Goal: Task Accomplishment & Management: Use online tool/utility

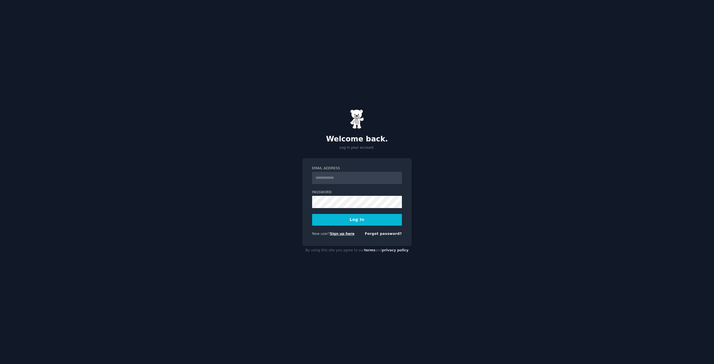
click at [330, 233] on link "Sign up here" at bounding box center [342, 234] width 25 height 4
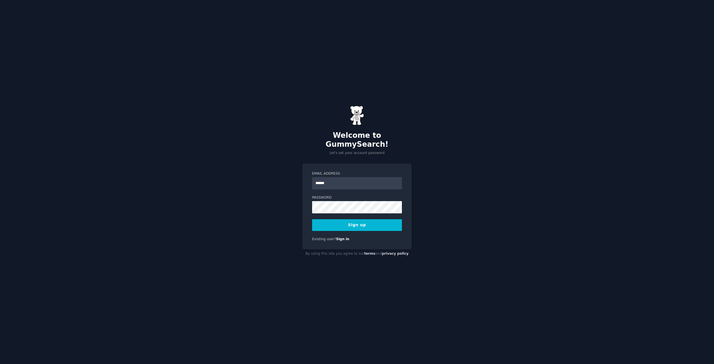
type input "**********"
click at [355, 224] on button "Sign up" at bounding box center [357, 225] width 90 height 12
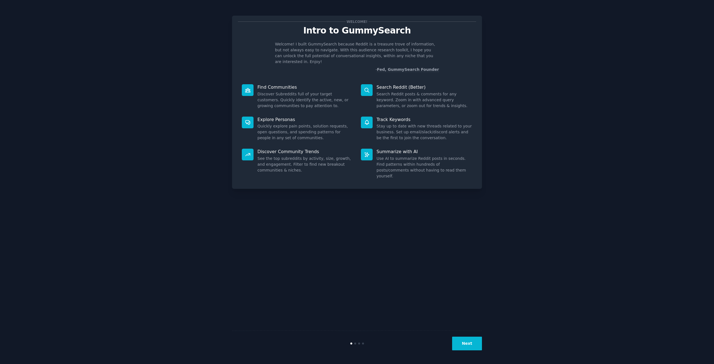
click at [475, 345] on button "Next" at bounding box center [467, 344] width 30 height 14
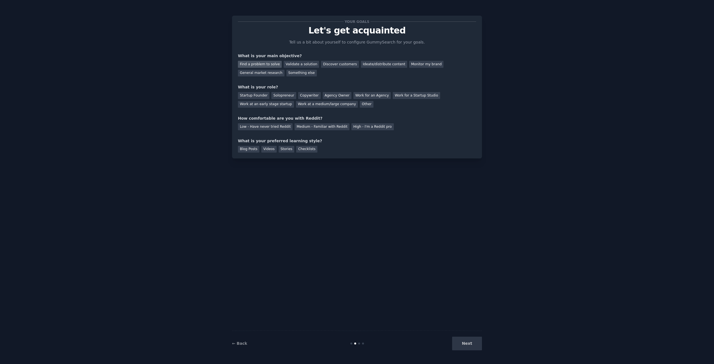
click at [262, 63] on div "Find a problem to solve" at bounding box center [260, 64] width 44 height 7
click at [296, 62] on div "Validate a solution" at bounding box center [301, 64] width 35 height 7
click at [267, 65] on div "Find a problem to solve" at bounding box center [260, 64] width 44 height 7
click at [256, 93] on div "Startup Founder" at bounding box center [254, 95] width 32 height 7
click at [253, 128] on div "Low - Have never tried Reddit" at bounding box center [265, 126] width 55 height 7
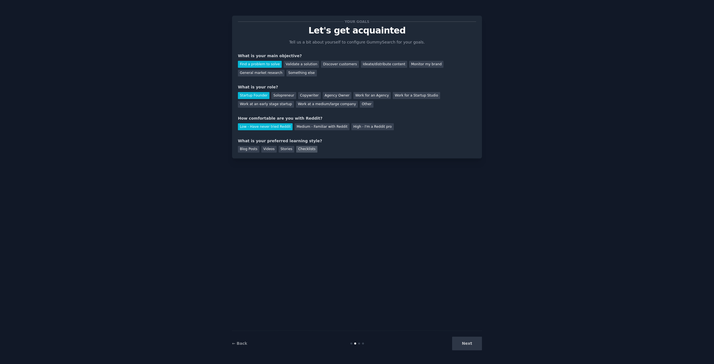
click at [300, 150] on div "Checklists" at bounding box center [306, 149] width 21 height 7
click at [255, 148] on div "Blog Posts" at bounding box center [248, 149] width 21 height 7
click at [297, 148] on div "Checklists" at bounding box center [306, 149] width 21 height 7
click at [468, 341] on button "Next" at bounding box center [467, 344] width 30 height 14
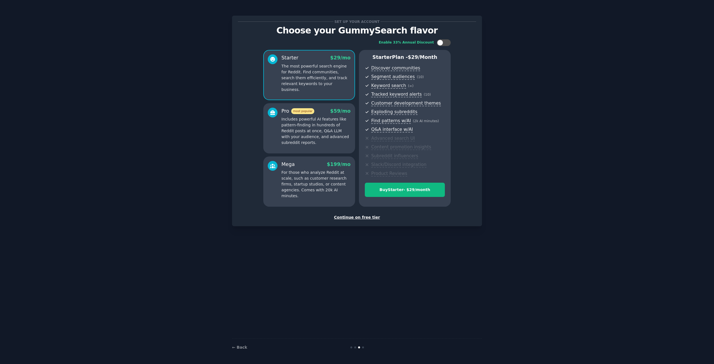
click at [371, 217] on div "Continue on free tier" at bounding box center [357, 218] width 238 height 6
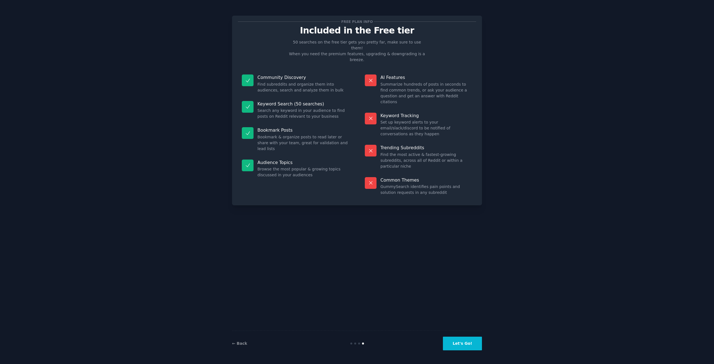
click at [462, 348] on button "Let's Go!" at bounding box center [462, 344] width 39 height 14
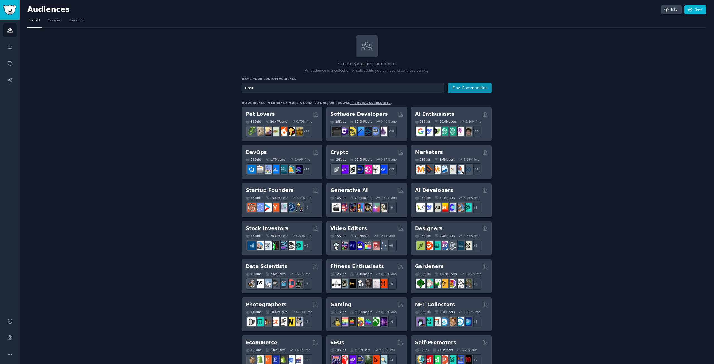
type input "upsc"
click at [448, 83] on button "Find Communities" at bounding box center [470, 88] width 44 height 10
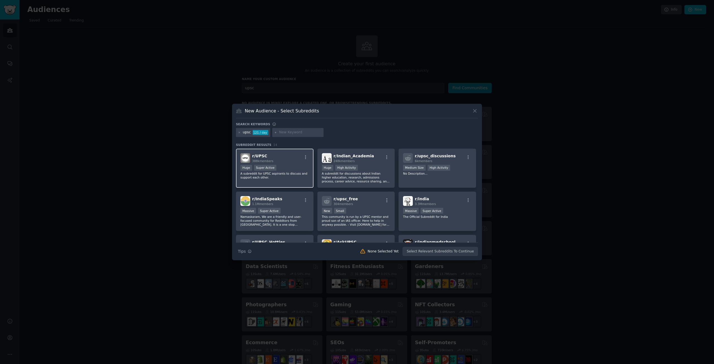
click at [302, 166] on div "Huge Super Active" at bounding box center [275, 168] width 69 height 7
click at [440, 184] on div "r/ upsc_discussions 6k members Medium Size High Activity No Description..." at bounding box center [438, 168] width 78 height 39
click at [361, 219] on p "This community is run by a UPSC mentor and proud son of an IAS officer. Here to…" at bounding box center [356, 221] width 69 height 12
click at [382, 219] on p "This community is run by a UPSC mentor and proud son of an IAS officer. Here to…" at bounding box center [356, 221] width 69 height 12
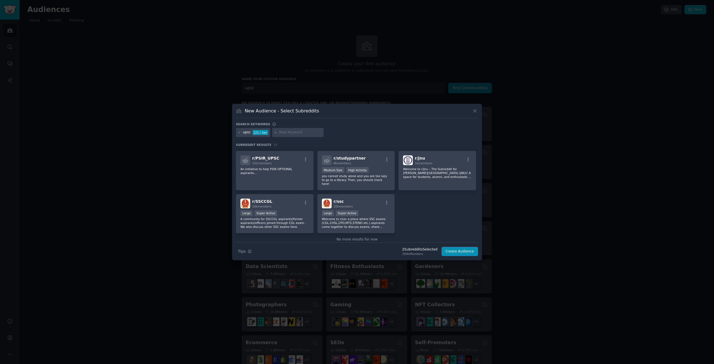
scroll to position [133, 0]
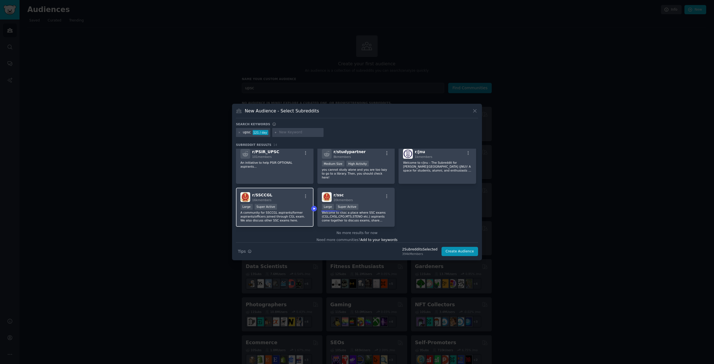
click at [296, 211] on p "A community for SSCCGL aspirants/former aspirants/officers joined through CGL e…" at bounding box center [275, 217] width 69 height 12
click at [372, 204] on div ">= 95th percentile for submissions / day Large Super Active" at bounding box center [356, 207] width 69 height 7
click at [378, 211] on p "Welcome to r/ssc a place where SSC exams (CGL,CHSL,CPO,MTS,STENO etc.) aspirant…" at bounding box center [356, 217] width 69 height 12
click at [294, 204] on div ">= 95th percentile for submissions / day Large Super Active" at bounding box center [275, 207] width 69 height 7
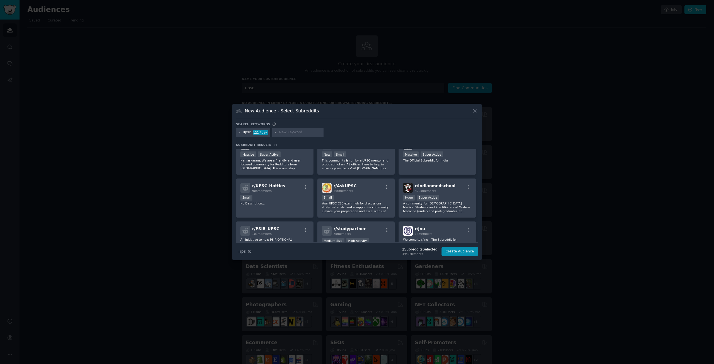
scroll to position [0, 0]
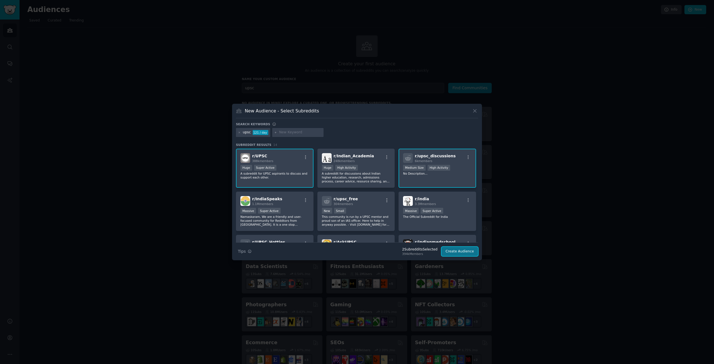
click at [463, 253] on button "Create Audience" at bounding box center [460, 251] width 37 height 9
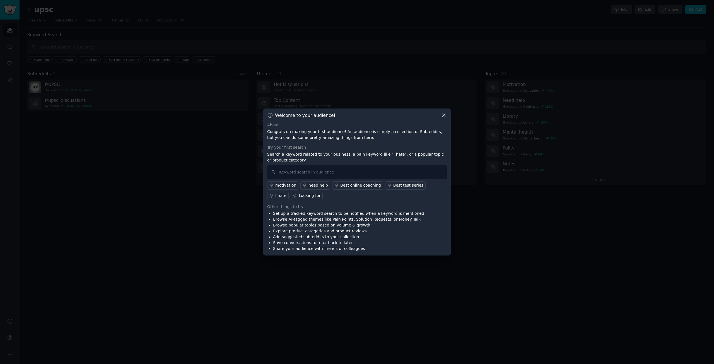
click at [309, 187] on div "need help" at bounding box center [319, 186] width 20 height 6
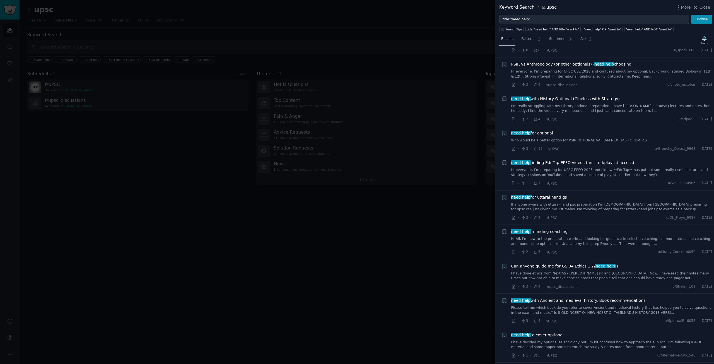
scroll to position [363, 0]
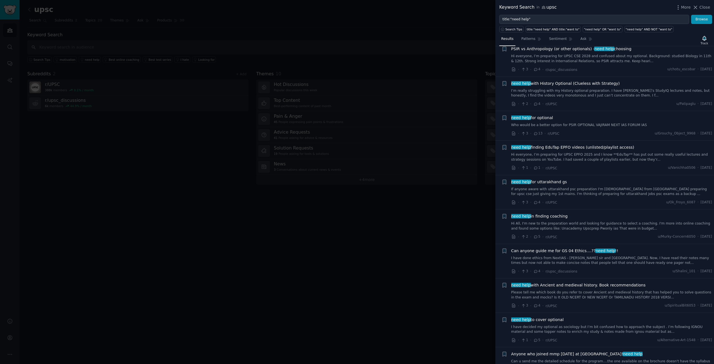
click at [149, 148] on div at bounding box center [357, 182] width 714 height 364
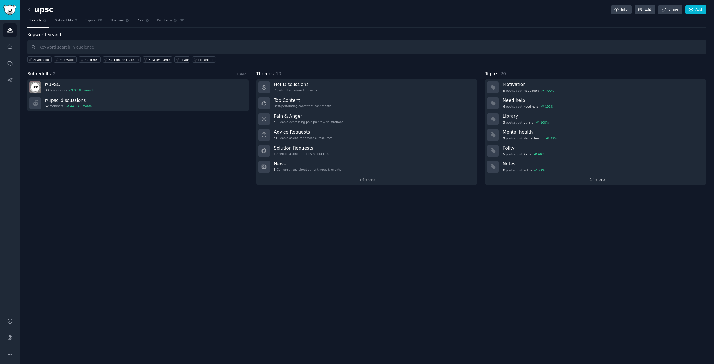
click at [596, 180] on link "+ 14 more" at bounding box center [595, 180] width 221 height 10
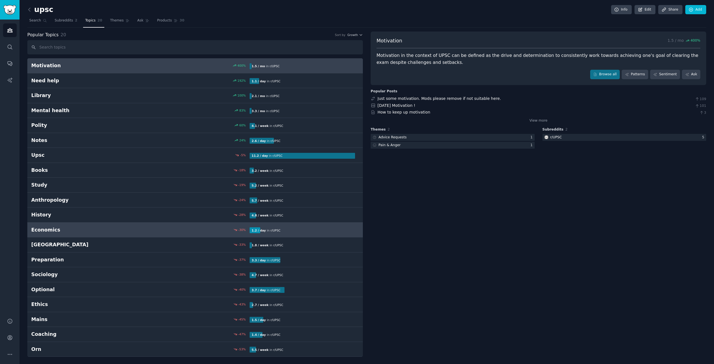
scroll to position [1, 0]
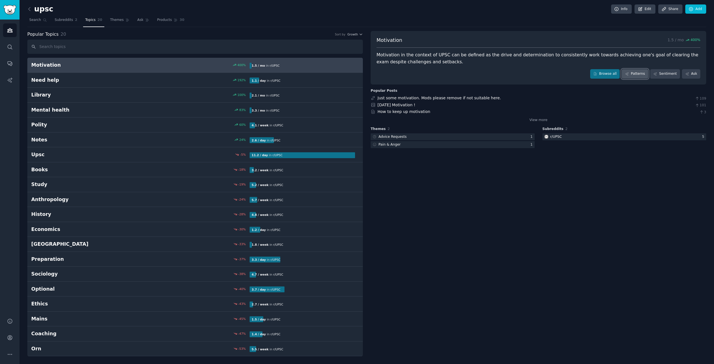
click at [629, 73] on icon at bounding box center [627, 74] width 4 height 4
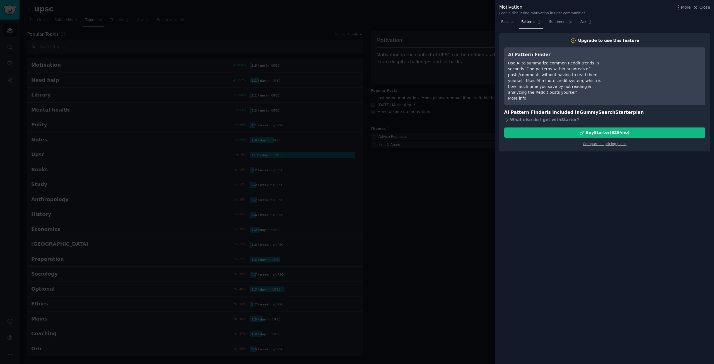
click at [468, 200] on div at bounding box center [357, 182] width 714 height 364
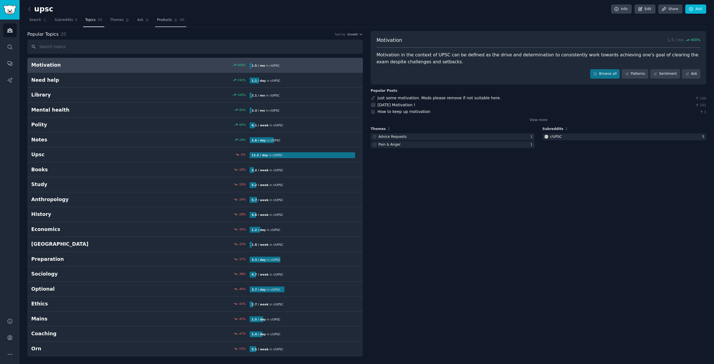
click at [158, 18] on span "Products" at bounding box center [164, 20] width 15 height 5
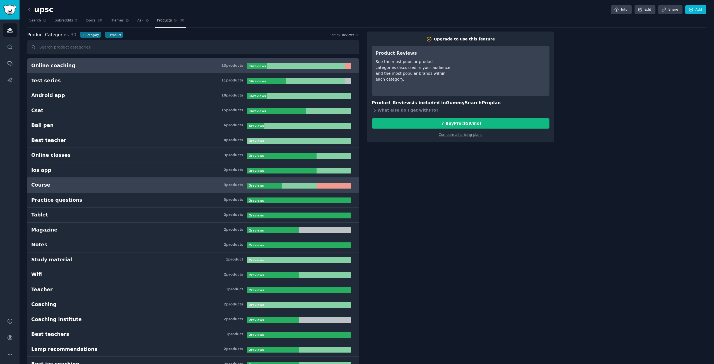
click at [77, 184] on h3 "Course 3 product s" at bounding box center [139, 185] width 216 height 7
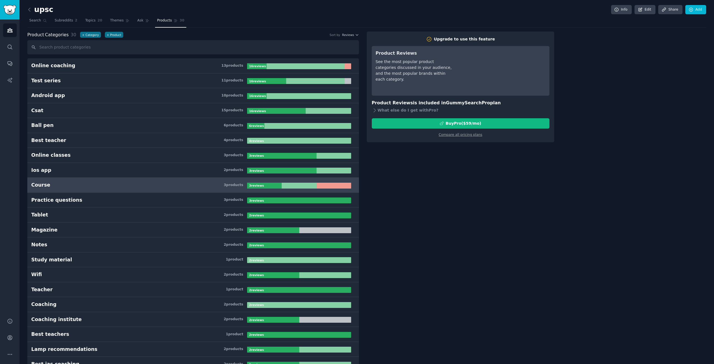
click at [77, 184] on h3 "Course 3 product s" at bounding box center [139, 185] width 216 height 7
click at [137, 19] on span "Ask" at bounding box center [140, 20] width 6 height 5
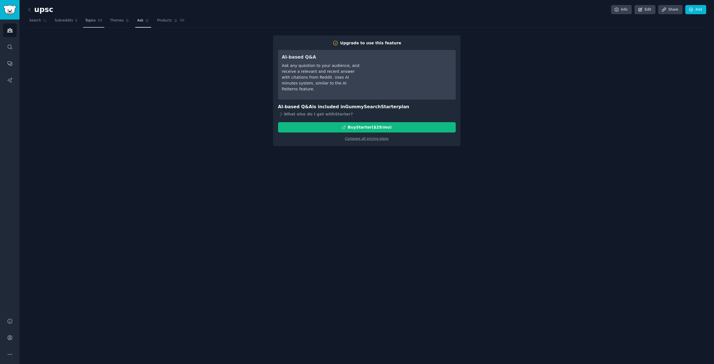
click at [98, 18] on link "Topics 20" at bounding box center [93, 21] width 21 height 11
